Goal: Complete application form

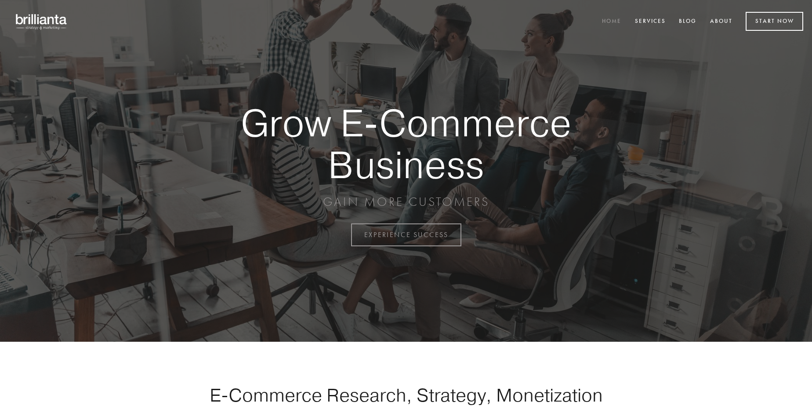
scroll to position [2304, 0]
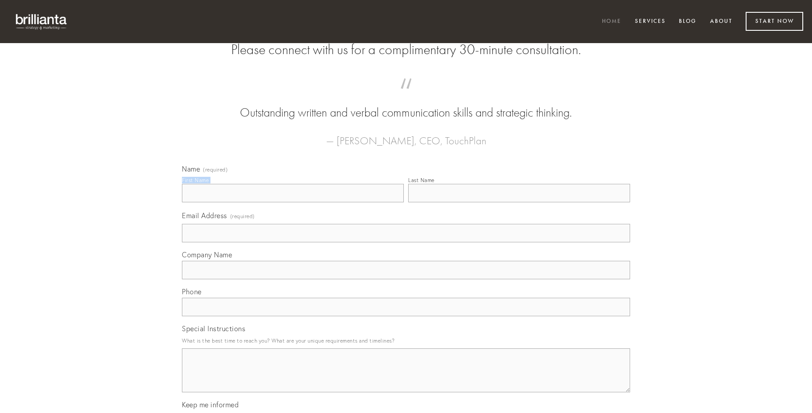
type input "[PERSON_NAME]"
click at [519, 202] on input "Last Name" at bounding box center [519, 193] width 222 height 18
type input "[PERSON_NAME]"
click at [406, 242] on input "Email Address (required)" at bounding box center [406, 233] width 448 height 18
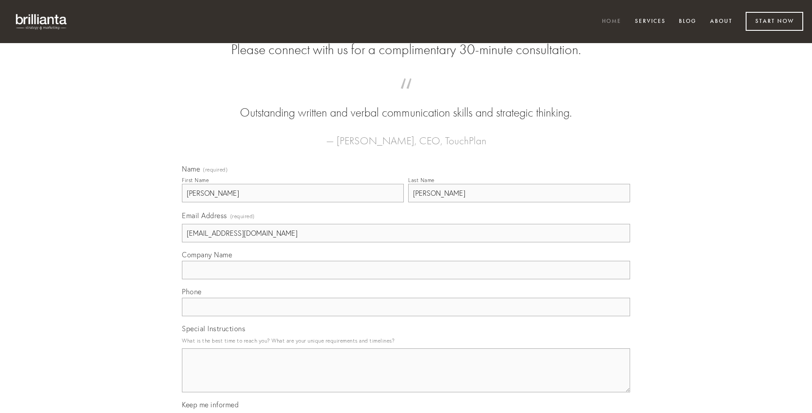
type input "[EMAIL_ADDRESS][DOMAIN_NAME]"
click at [406, 279] on input "Company Name" at bounding box center [406, 270] width 448 height 18
type input "dignissimos"
click at [406, 316] on input "text" at bounding box center [406, 307] width 448 height 18
click at [406, 378] on textarea "Special Instructions" at bounding box center [406, 370] width 448 height 44
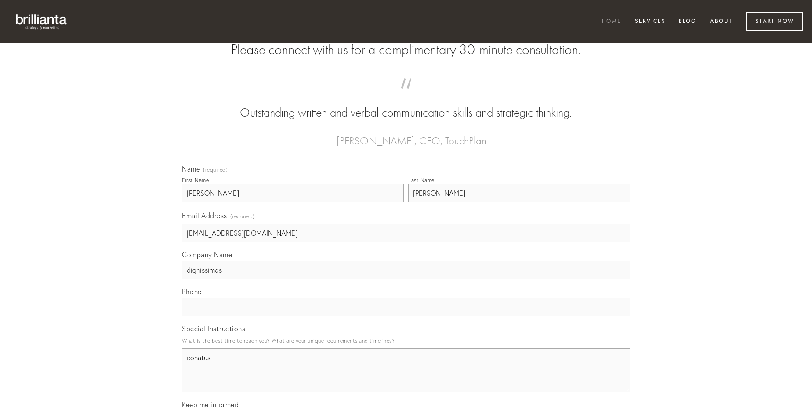
type textarea "conatus"
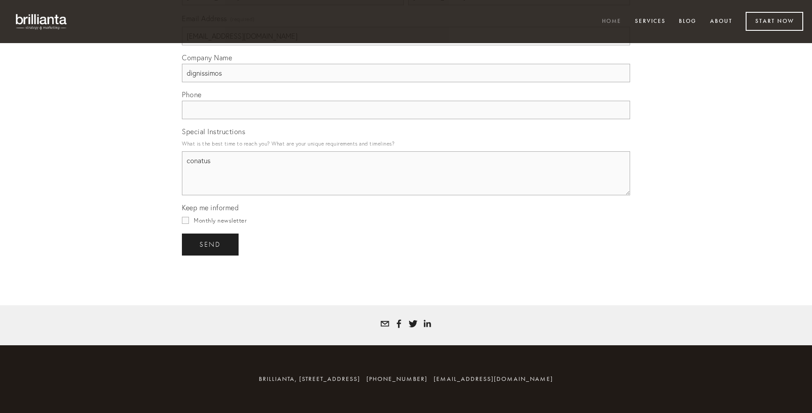
click at [211, 244] on span "send" at bounding box center [211, 244] width 22 height 8
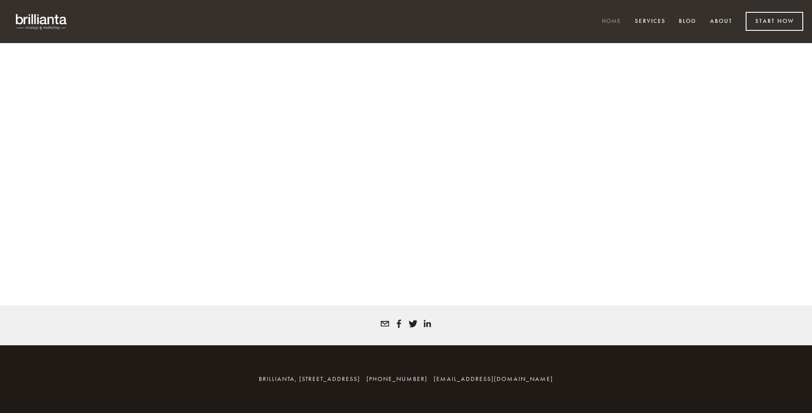
scroll to position [2292, 0]
